Goal: Transaction & Acquisition: Obtain resource

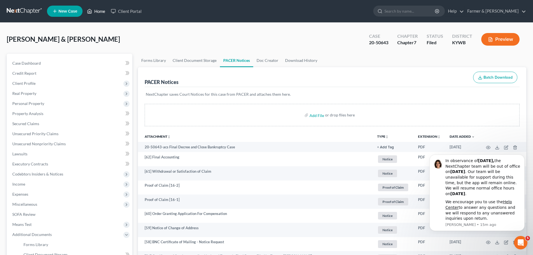
click at [93, 11] on link "Home" at bounding box center [96, 11] width 24 height 10
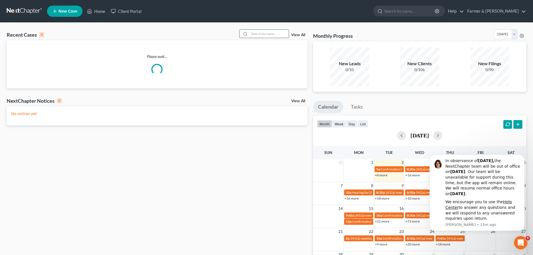
click at [261, 33] on input "search" at bounding box center [268, 34] width 39 height 8
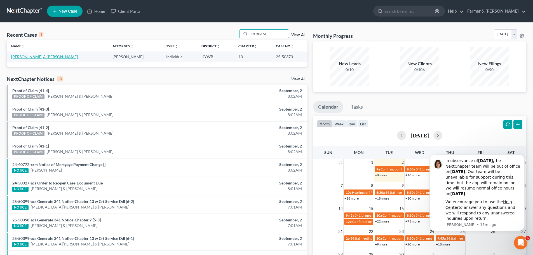
type input "25-50373"
click at [38, 57] on link "[PERSON_NAME] & [PERSON_NAME]" at bounding box center [44, 56] width 67 height 5
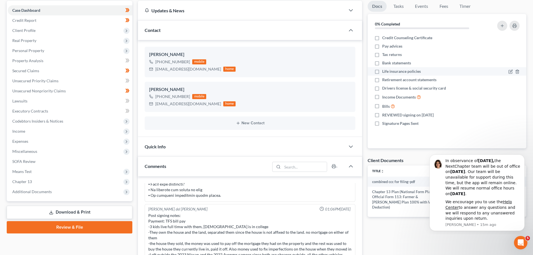
scroll to position [65, 0]
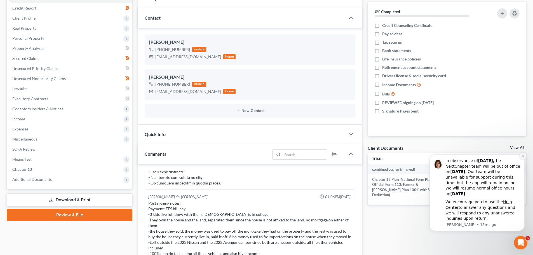
click at [520, 155] on button "Dismiss notification" at bounding box center [522, 155] width 7 height 7
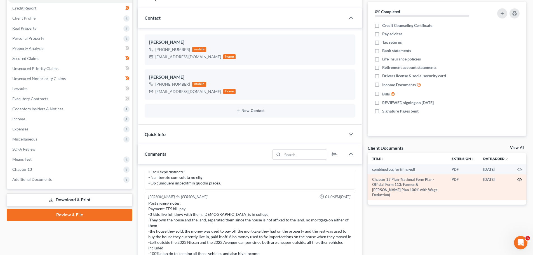
click at [520, 179] on icon "button" at bounding box center [519, 179] width 4 height 4
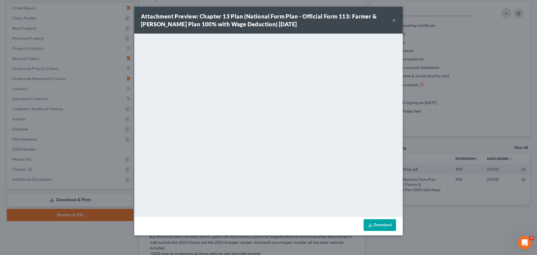
click at [395, 19] on button "×" at bounding box center [394, 20] width 4 height 7
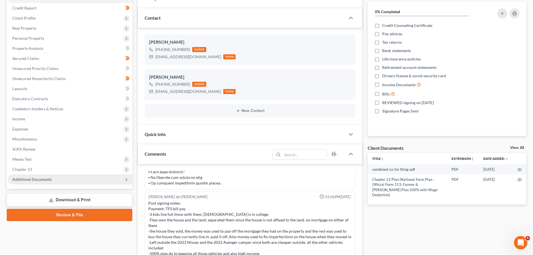
click at [72, 177] on span "Additional Documents" at bounding box center [70, 179] width 124 height 10
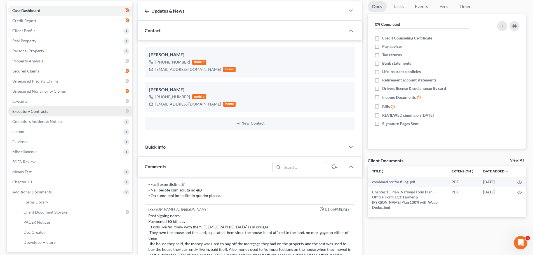
scroll to position [131, 0]
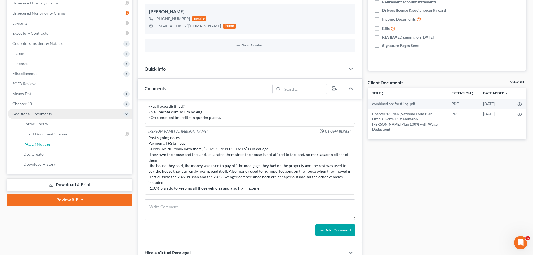
click at [50, 145] on link "PACER Notices" at bounding box center [75, 144] width 113 height 10
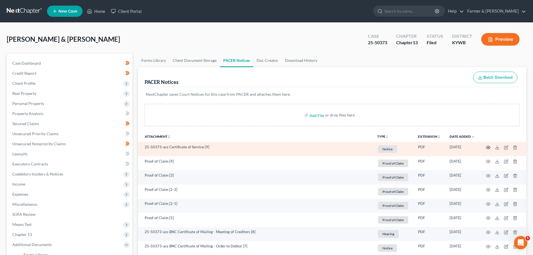
click at [488, 146] on icon "button" at bounding box center [488, 147] width 4 height 3
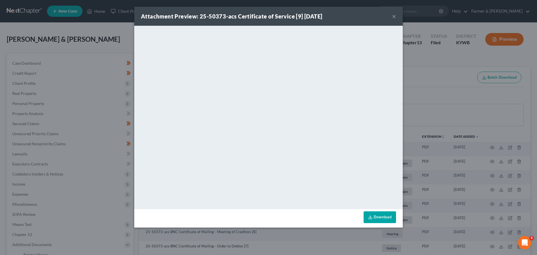
click at [395, 17] on button "×" at bounding box center [394, 16] width 4 height 7
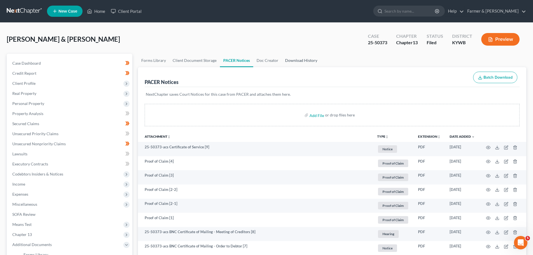
click at [295, 62] on link "Download History" at bounding box center [301, 60] width 39 height 13
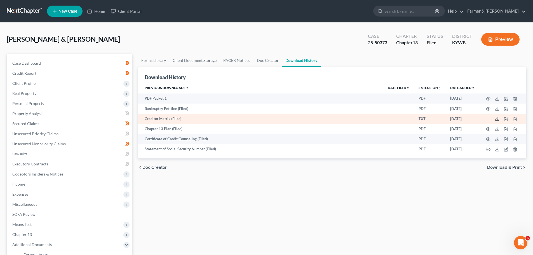
click at [497, 119] on polyline at bounding box center [497, 119] width 2 height 1
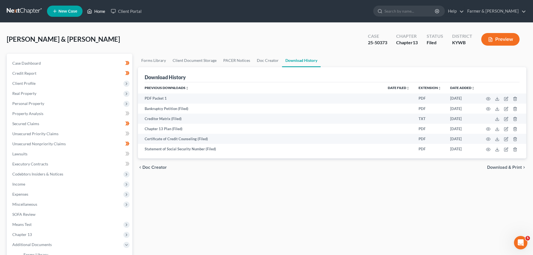
click at [101, 12] on link "Home" at bounding box center [96, 11] width 24 height 10
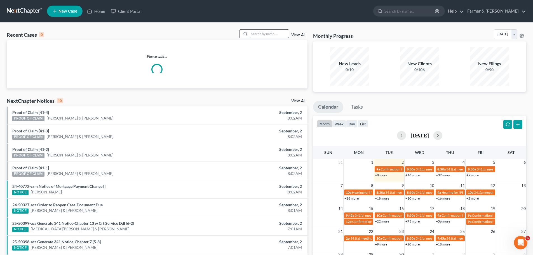
click at [256, 34] on input "search" at bounding box center [268, 34] width 39 height 8
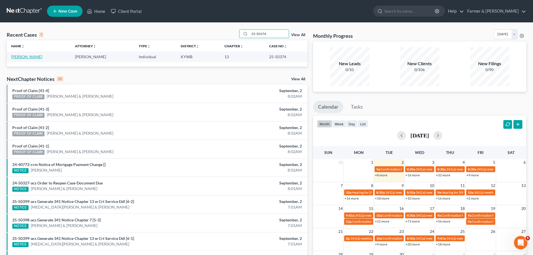
type input "25-50374"
click at [30, 58] on link "[PERSON_NAME]" at bounding box center [26, 56] width 31 height 5
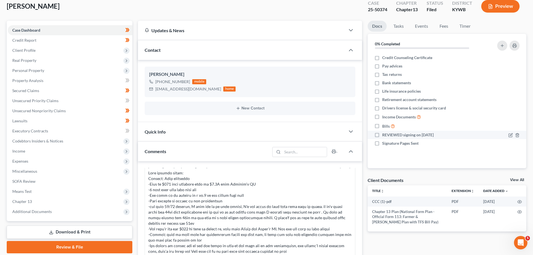
scroll to position [65, 0]
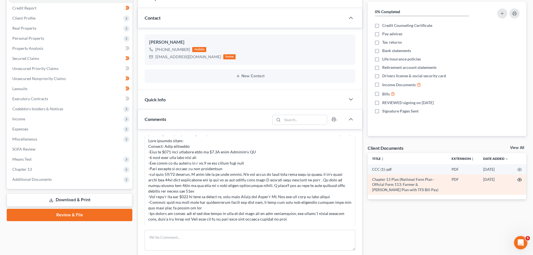
click at [520, 180] on icon "button" at bounding box center [519, 179] width 4 height 4
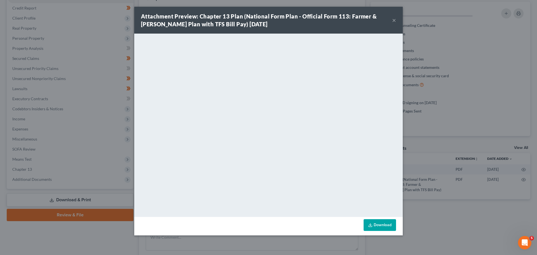
click at [394, 20] on button "×" at bounding box center [394, 20] width 4 height 7
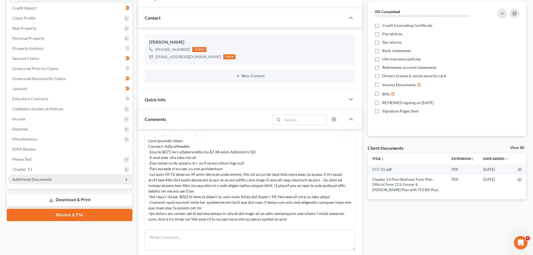
click at [56, 180] on span "Additional Documents" at bounding box center [70, 179] width 124 height 10
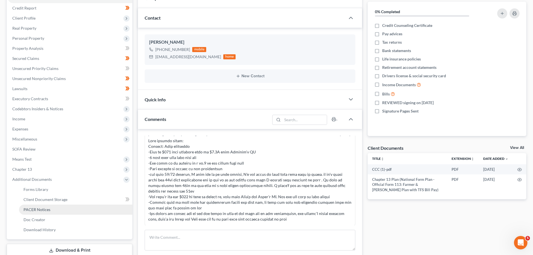
click at [59, 212] on link "PACER Notices" at bounding box center [75, 209] width 113 height 10
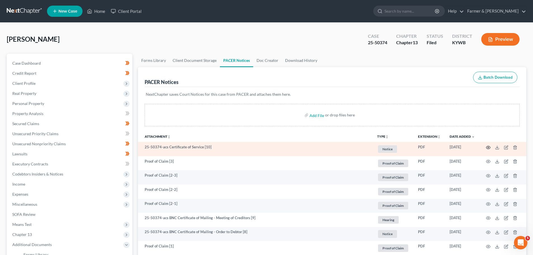
click at [488, 146] on icon "button" at bounding box center [488, 147] width 4 height 3
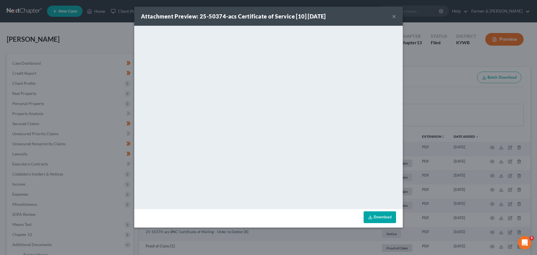
click at [395, 19] on button "×" at bounding box center [394, 16] width 4 height 7
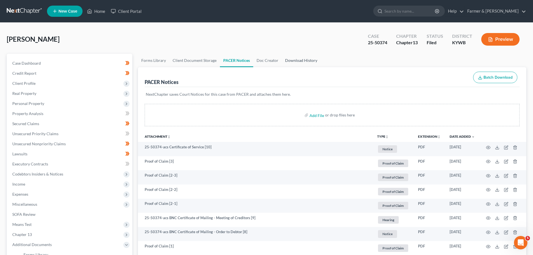
click at [296, 60] on link "Download History" at bounding box center [301, 60] width 39 height 13
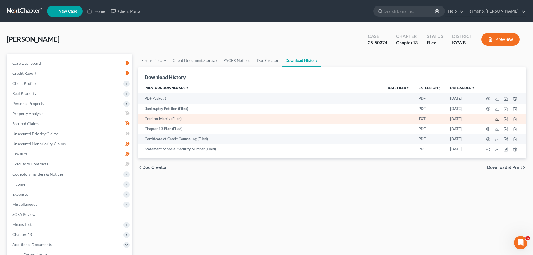
click at [495, 118] on icon at bounding box center [497, 119] width 4 height 4
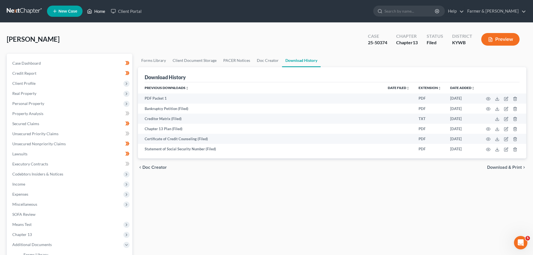
click at [98, 12] on link "Home" at bounding box center [96, 11] width 24 height 10
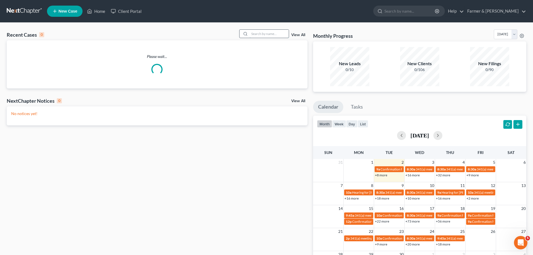
click at [256, 32] on input "search" at bounding box center [268, 34] width 39 height 8
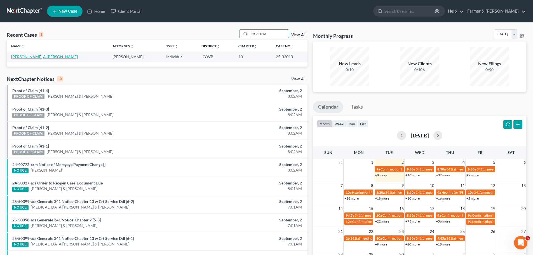
type input "25-32013"
click at [22, 59] on link "[PERSON_NAME] & [PERSON_NAME]" at bounding box center [44, 56] width 67 height 5
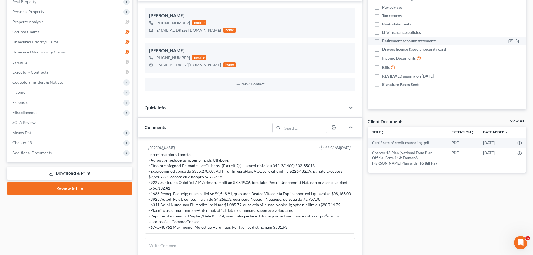
scroll to position [131, 0]
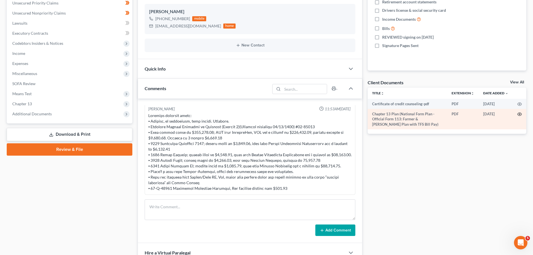
click at [520, 113] on icon "button" at bounding box center [519, 114] width 4 height 3
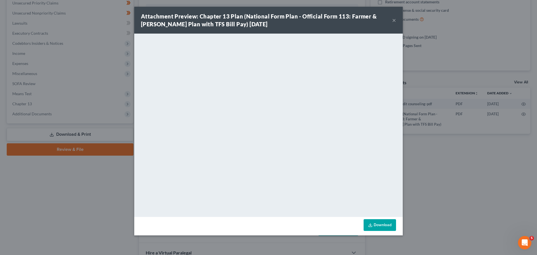
click at [394, 19] on button "×" at bounding box center [394, 20] width 4 height 7
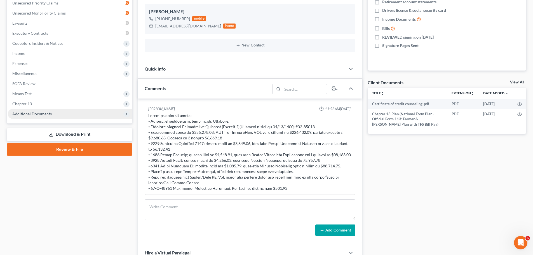
click at [48, 114] on span "Additional Documents" at bounding box center [31, 113] width 39 height 5
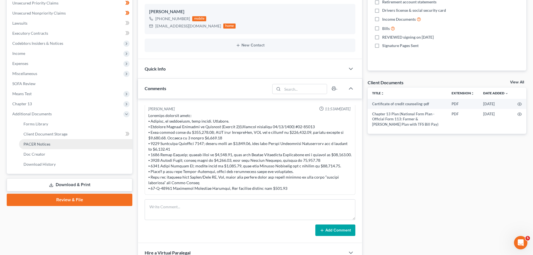
click at [55, 145] on link "PACER Notices" at bounding box center [75, 144] width 113 height 10
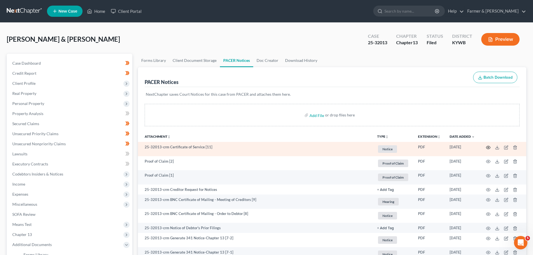
click at [488, 147] on icon "button" at bounding box center [488, 147] width 4 height 4
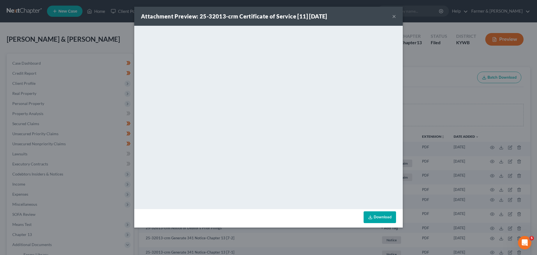
click at [393, 15] on button "×" at bounding box center [394, 16] width 4 height 7
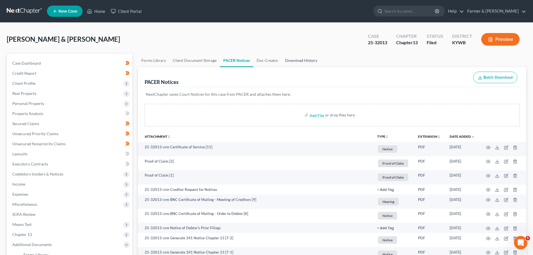
click at [298, 59] on link "Download History" at bounding box center [301, 60] width 39 height 13
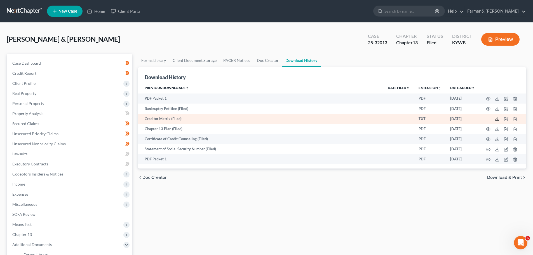
click at [497, 119] on icon at bounding box center [497, 119] width 4 height 4
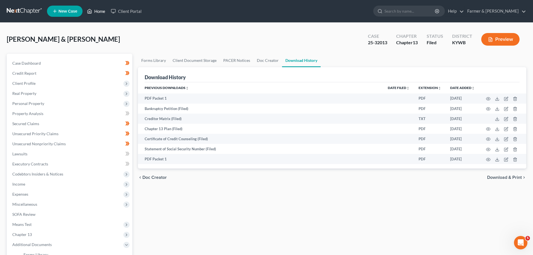
drag, startPoint x: 98, startPoint y: 8, endPoint x: 101, endPoint y: 11, distance: 3.4
click at [98, 8] on link "Home" at bounding box center [96, 11] width 24 height 10
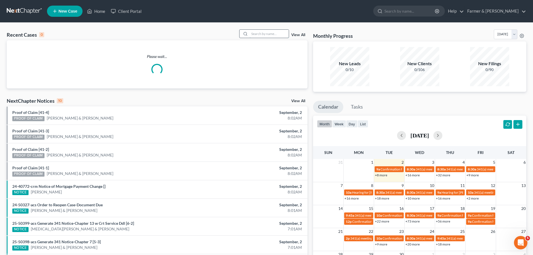
click at [258, 35] on input "search" at bounding box center [268, 34] width 39 height 8
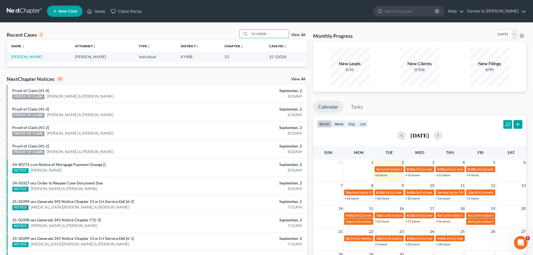
type input "25-32028"
click at [25, 60] on td "[PERSON_NAME]" at bounding box center [39, 56] width 64 height 10
click at [25, 58] on link "[PERSON_NAME]" at bounding box center [26, 56] width 31 height 5
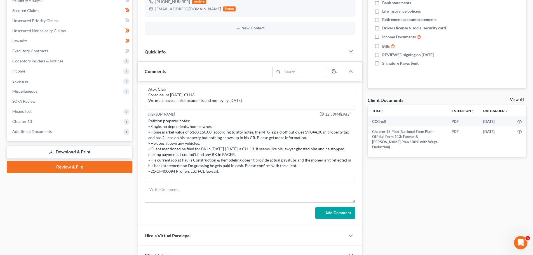
scroll to position [131, 0]
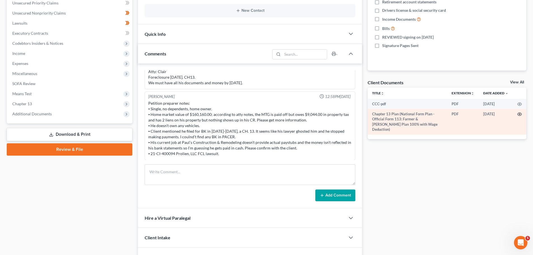
click at [519, 113] on icon "button" at bounding box center [519, 114] width 4 height 4
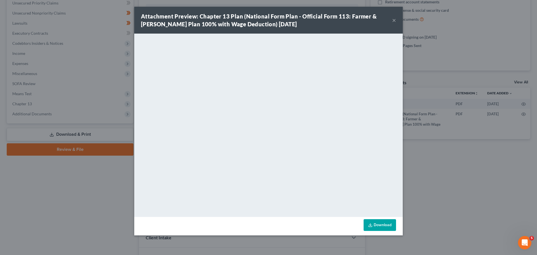
click at [394, 19] on button "×" at bounding box center [394, 20] width 4 height 7
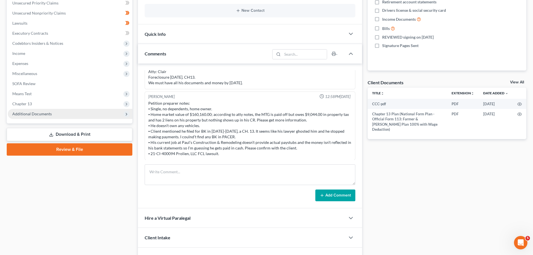
click at [34, 115] on span "Additional Documents" at bounding box center [31, 113] width 39 height 5
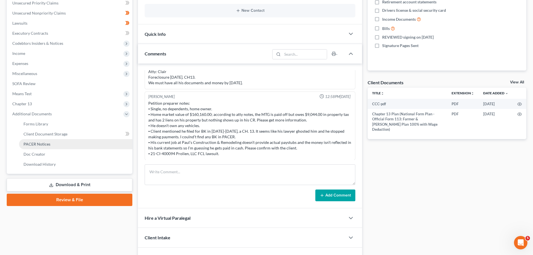
click at [40, 146] on span "PACER Notices" at bounding box center [36, 143] width 27 height 5
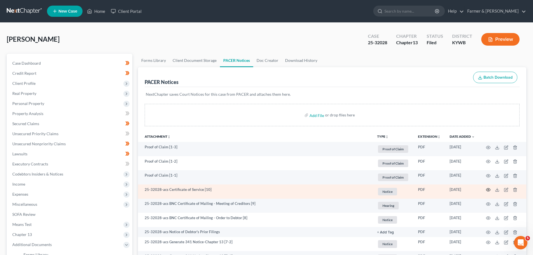
click at [486, 188] on td at bounding box center [502, 191] width 47 height 14
click at [487, 189] on icon "button" at bounding box center [488, 189] width 4 height 4
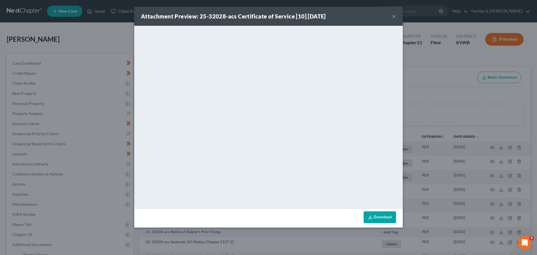
click at [394, 16] on button "×" at bounding box center [394, 16] width 4 height 7
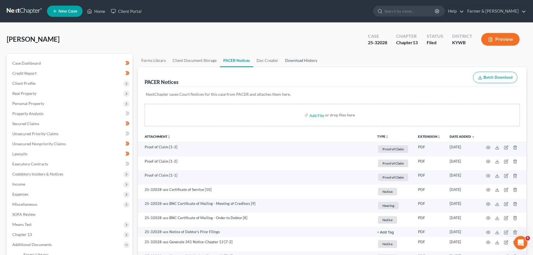
click at [301, 58] on link "Download History" at bounding box center [301, 60] width 39 height 13
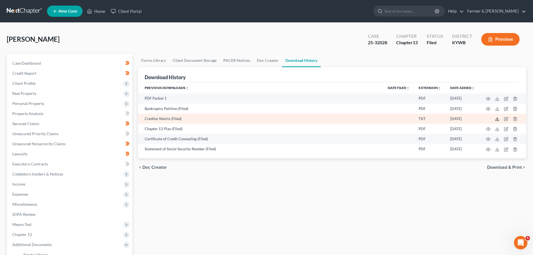
click at [497, 117] on line at bounding box center [497, 118] width 0 height 2
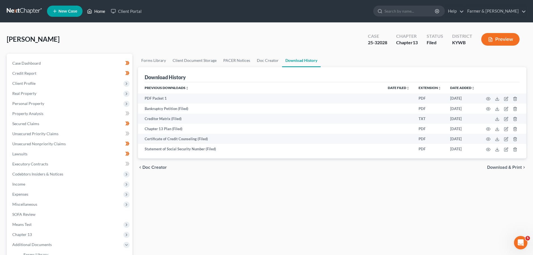
click at [98, 12] on link "Home" at bounding box center [96, 11] width 24 height 10
